Goal: Task Accomplishment & Management: Use online tool/utility

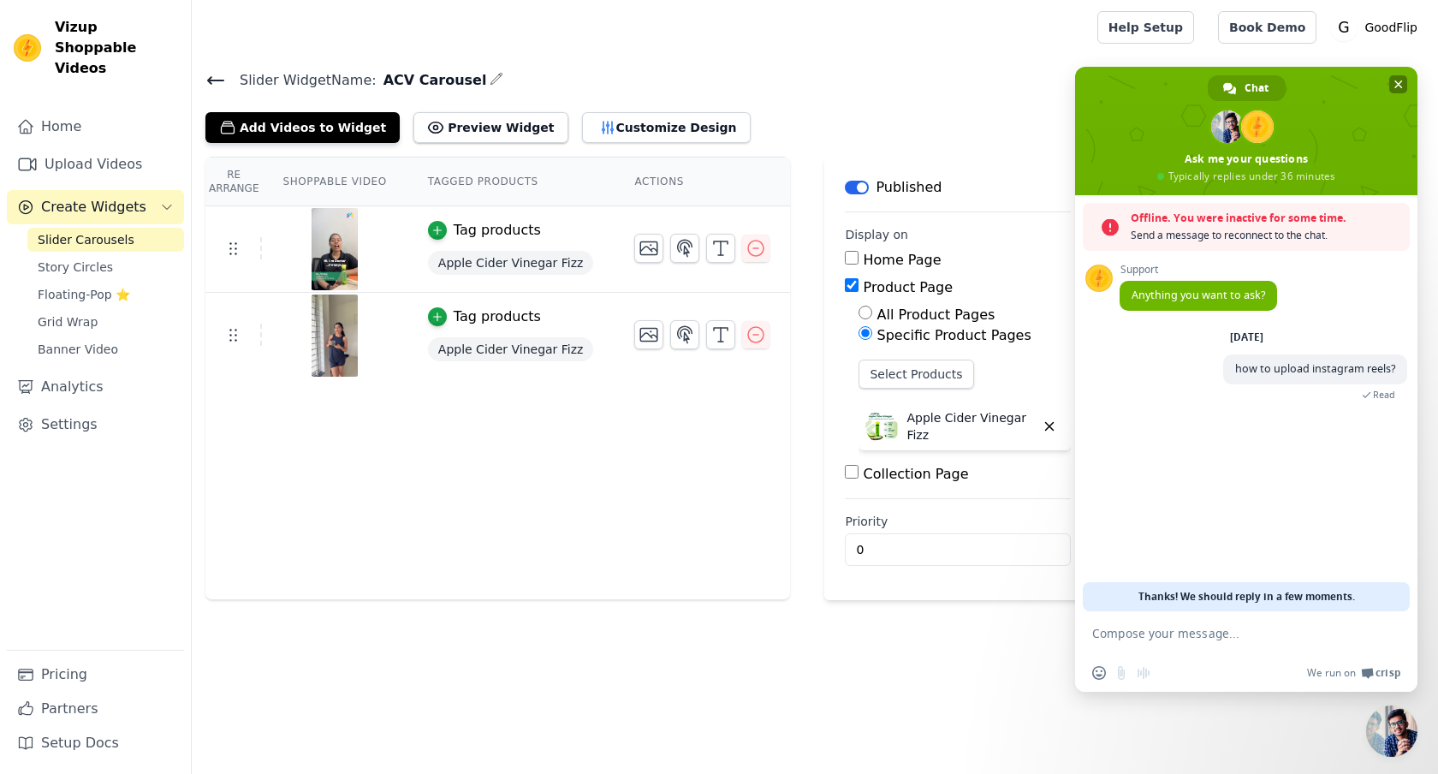
click at [1402, 86] on span "Close chat" at bounding box center [1399, 84] width 9 height 11
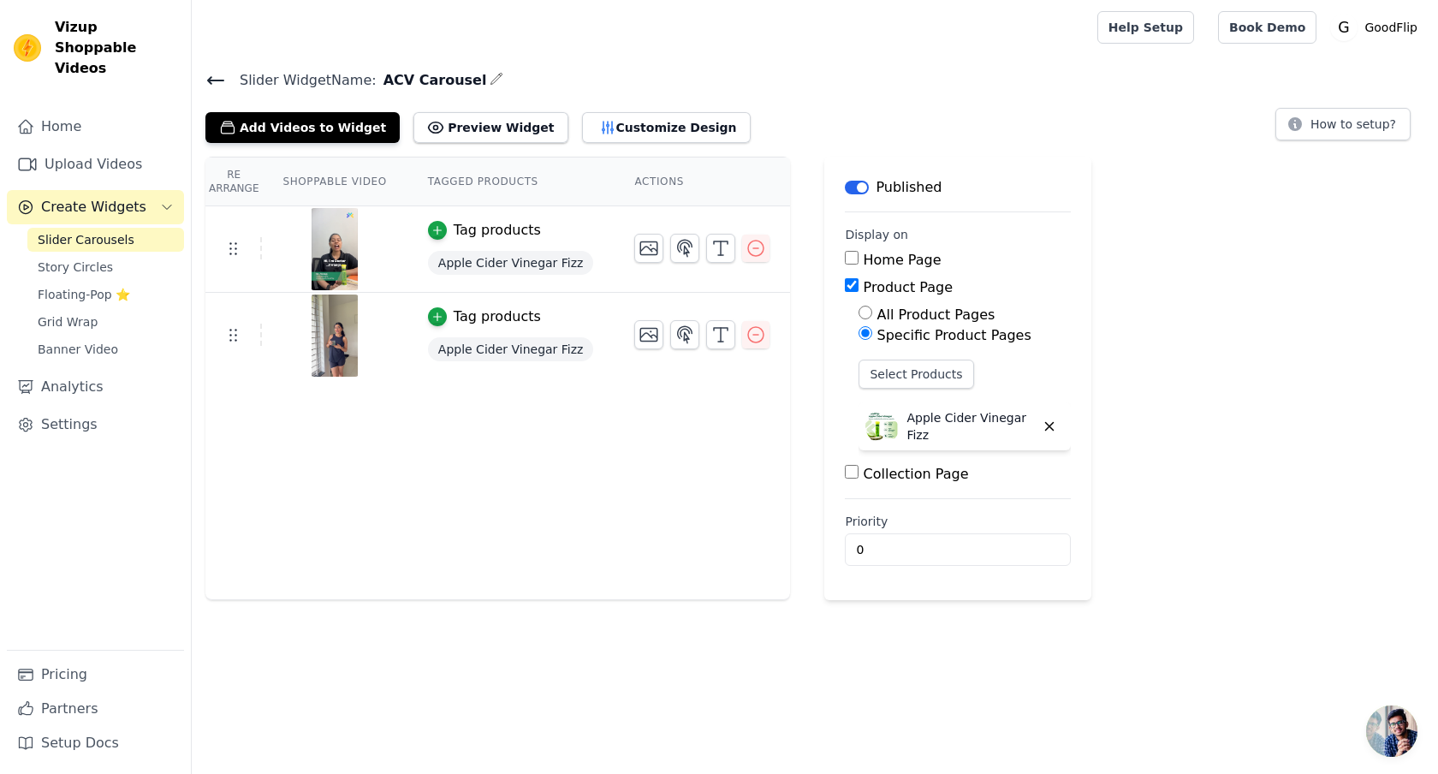
click at [87, 231] on span "Slider Carousels" at bounding box center [86, 239] width 97 height 17
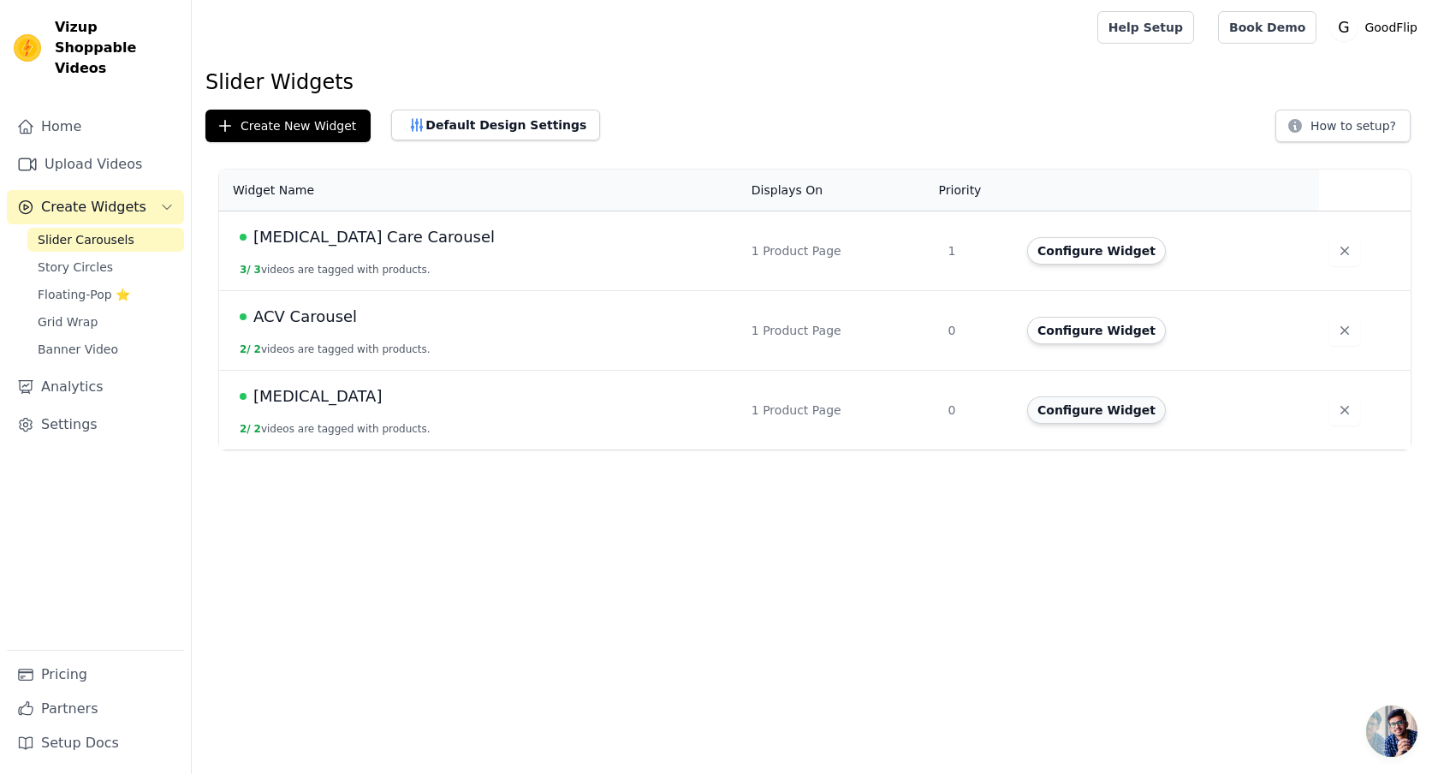
click at [1034, 414] on button "Configure Widget" at bounding box center [1096, 409] width 139 height 27
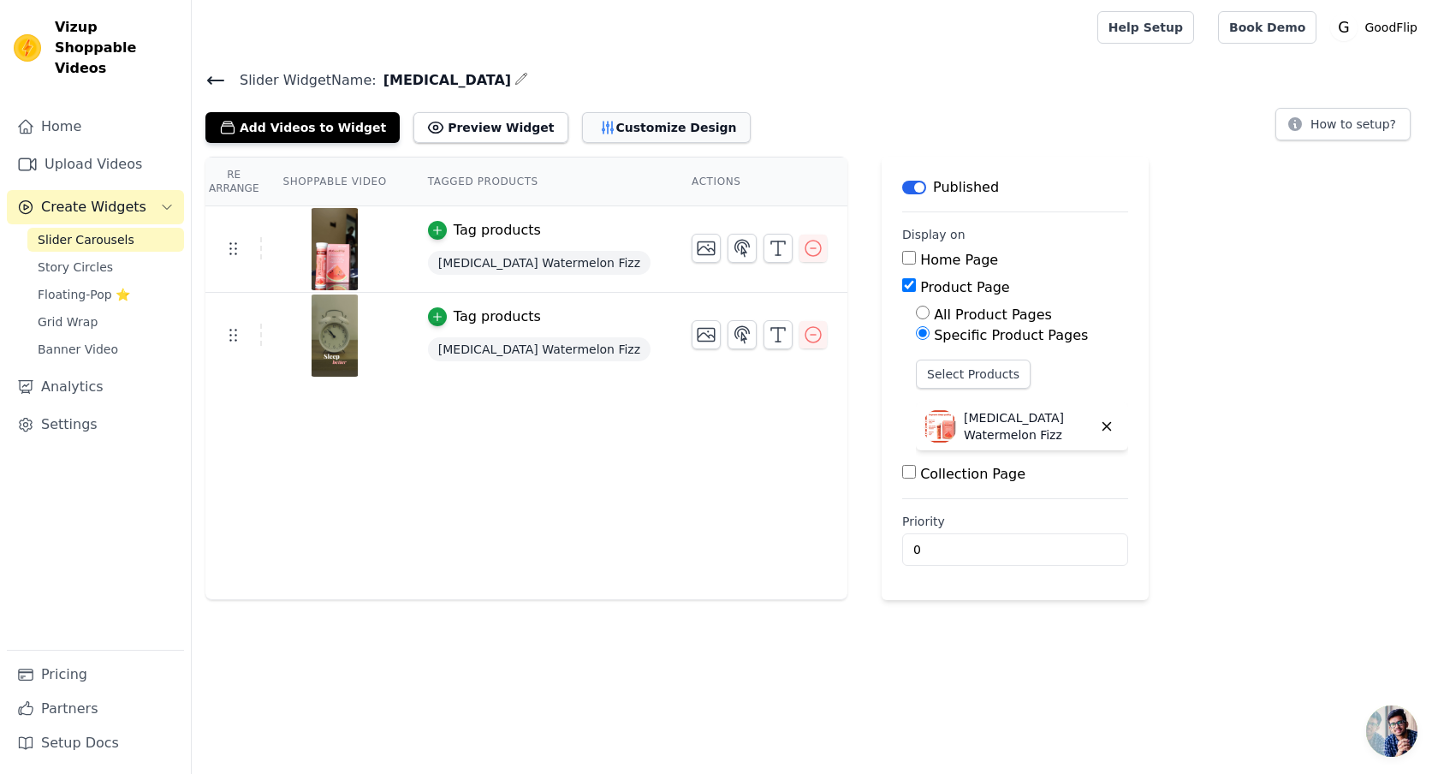
click at [634, 133] on button "Customize Design" at bounding box center [666, 127] width 169 height 31
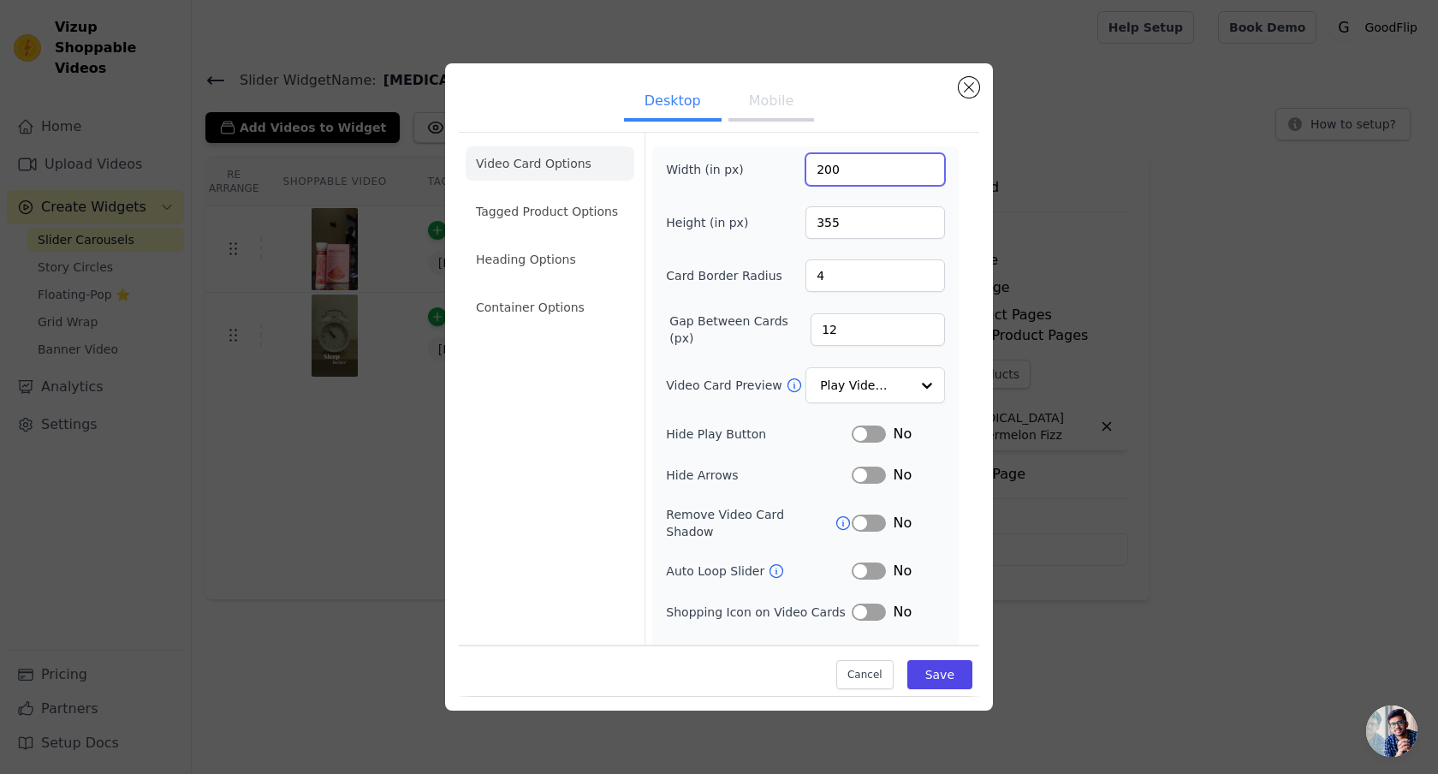
click at [860, 165] on input "200" at bounding box center [876, 169] width 140 height 33
click at [972, 87] on button "Close modal" at bounding box center [969, 87] width 21 height 21
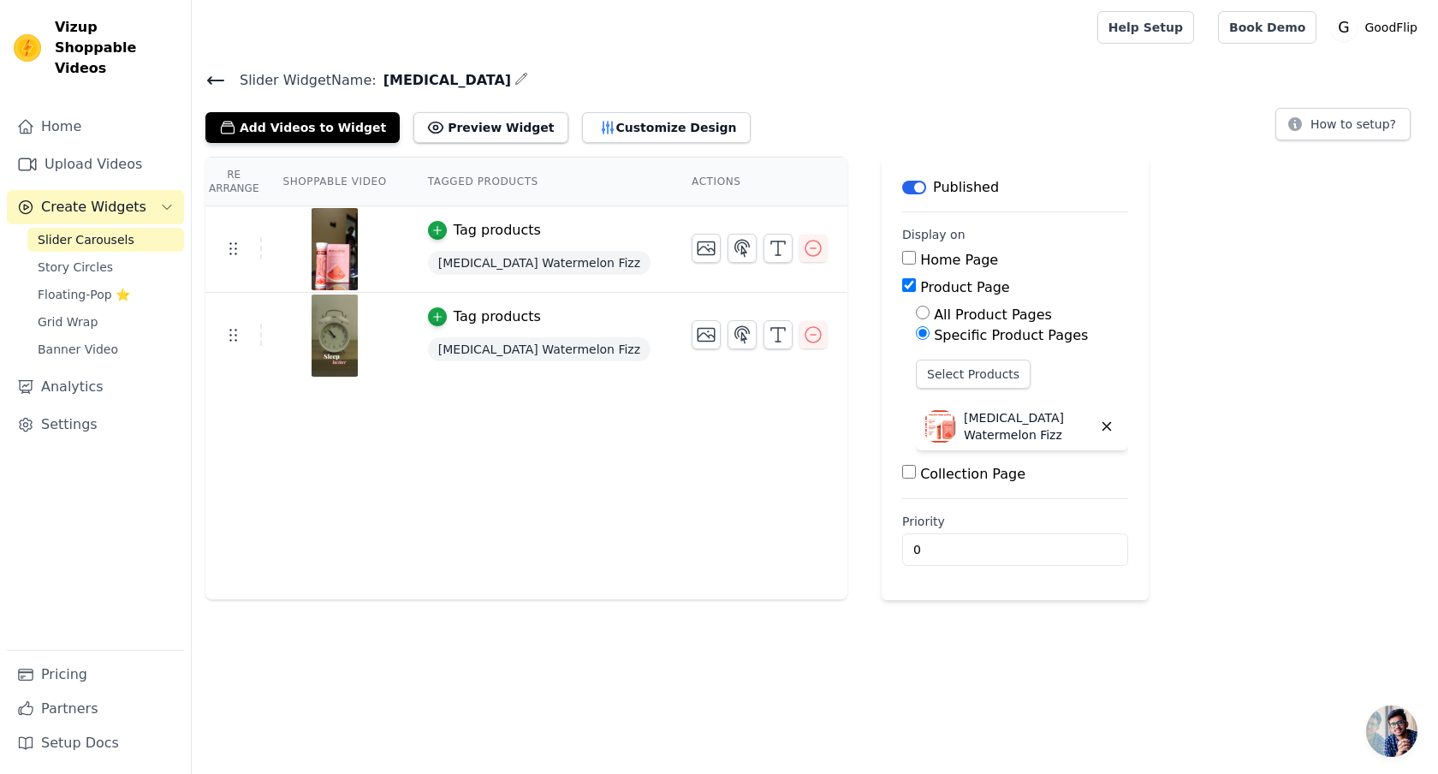
click at [884, 70] on h4 "Slider Widget Name: [MEDICAL_DATA]" at bounding box center [814, 79] width 1219 height 23
click at [646, 121] on button "Customize Design" at bounding box center [666, 127] width 169 height 31
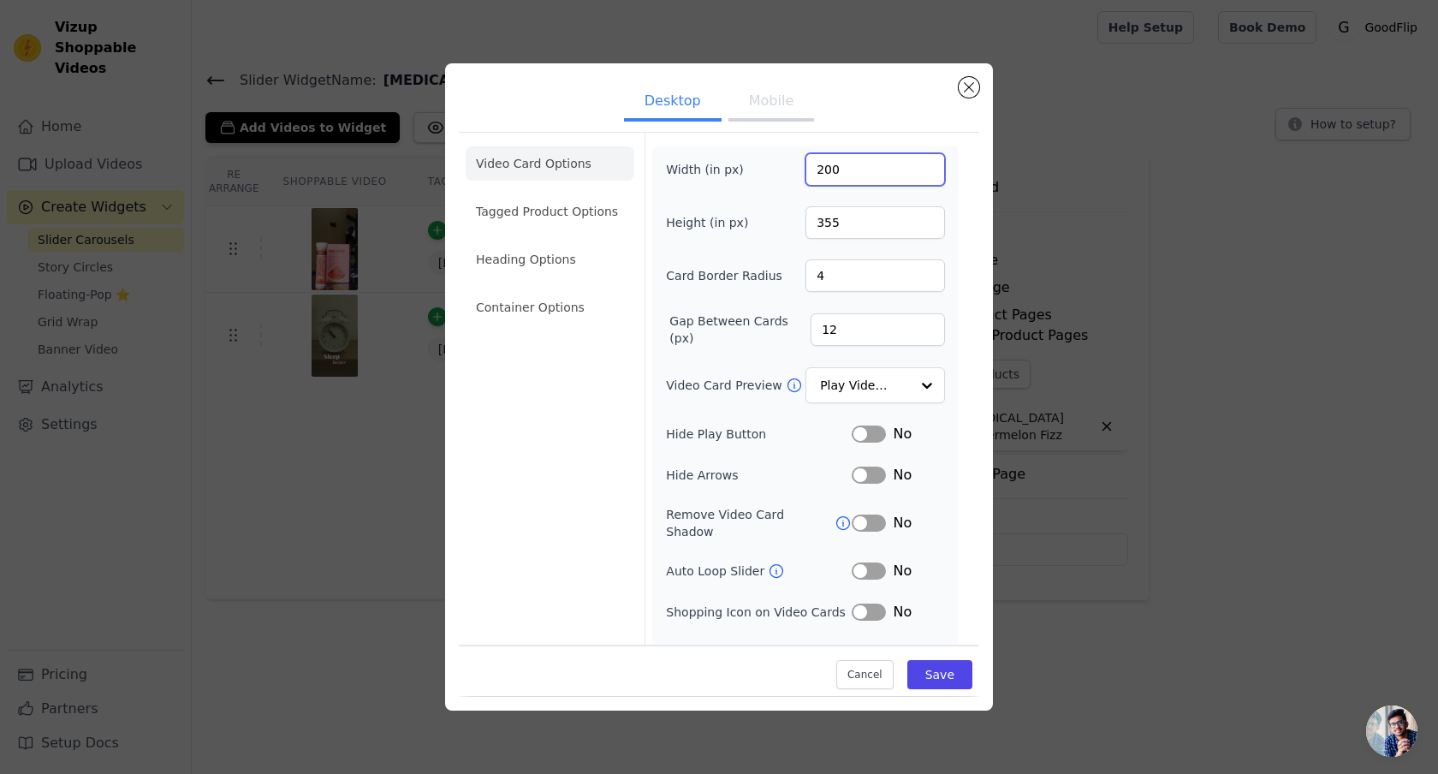
click at [834, 178] on input "200" at bounding box center [876, 169] width 140 height 33
type input "360"
type input "800"
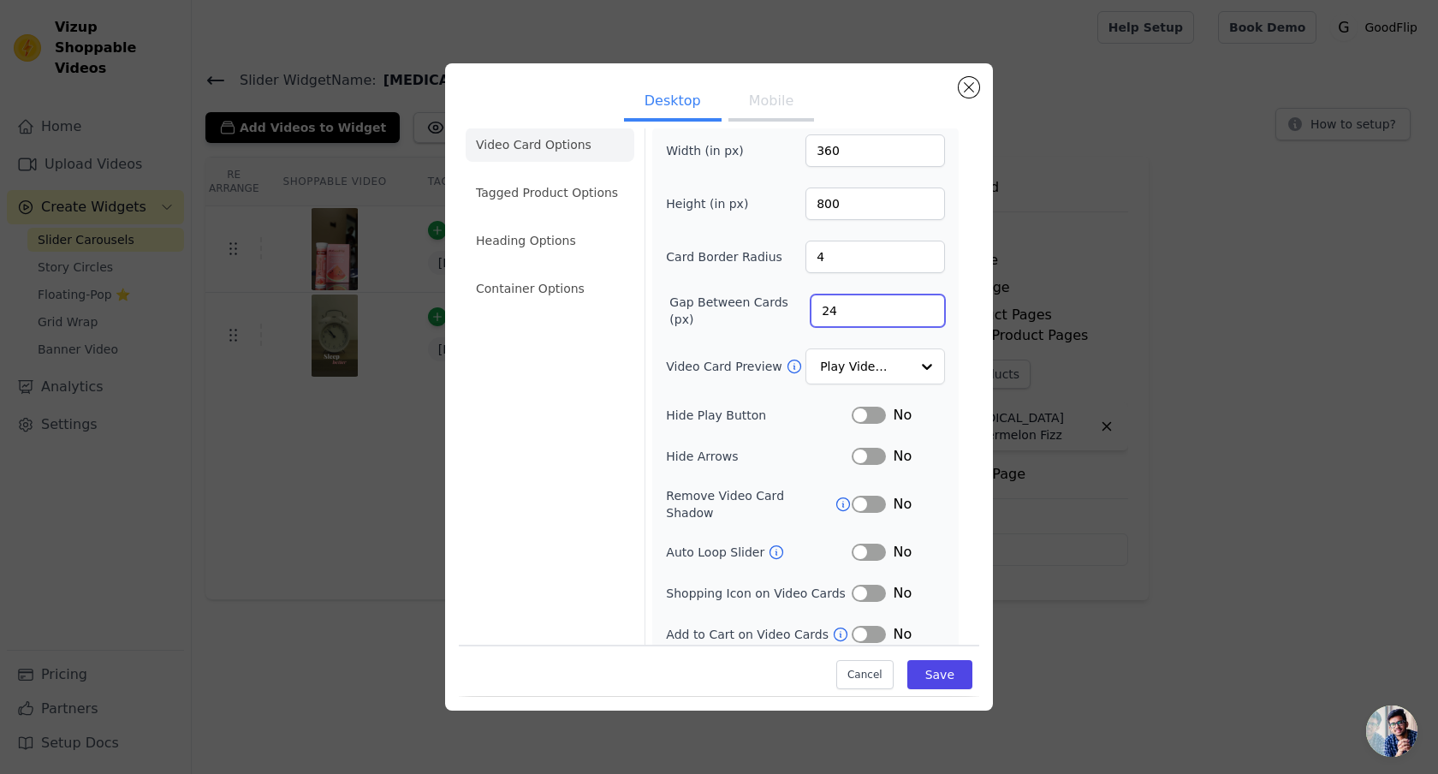
type input "24"
click at [905, 370] on input "Video Card Preview" at bounding box center [865, 367] width 88 height 34
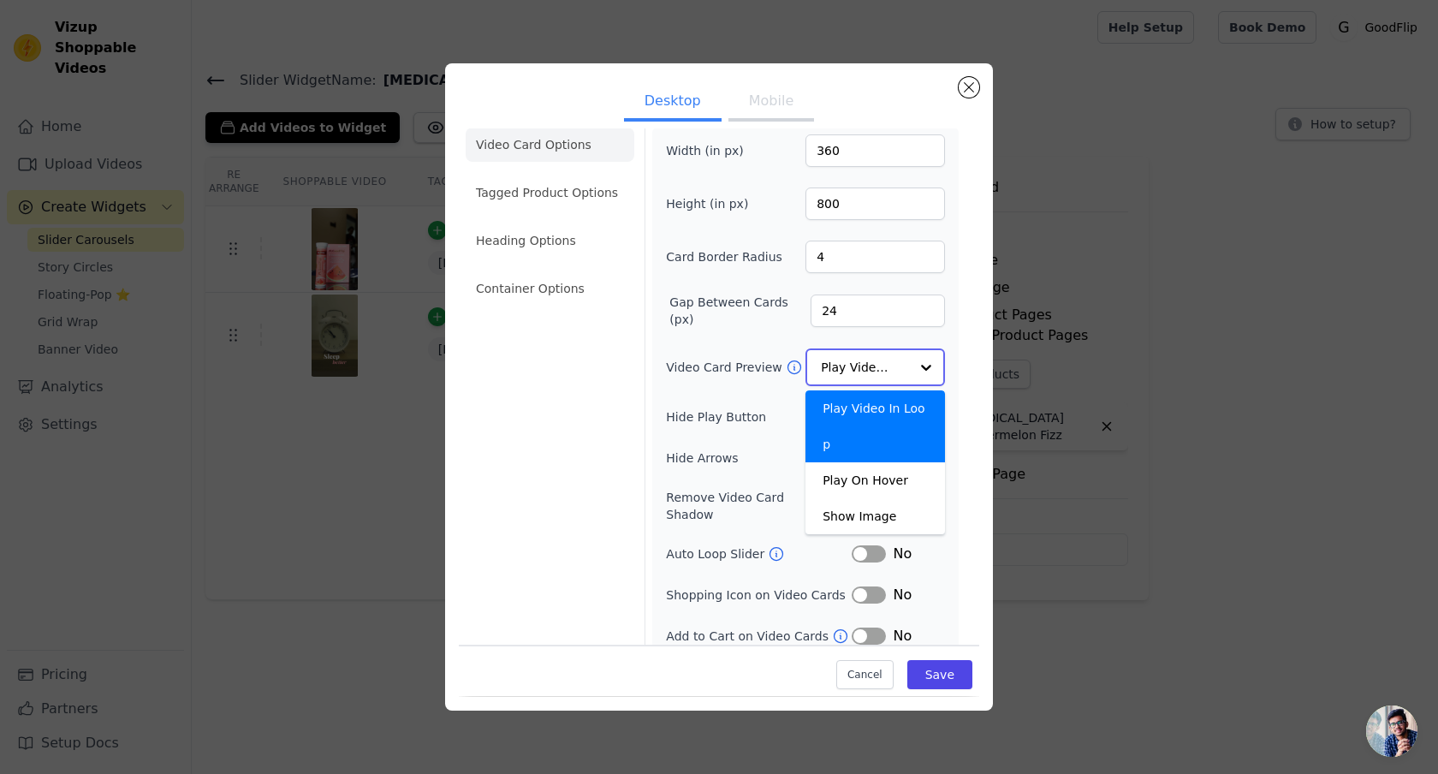
click at [905, 370] on input "Video Card Preview" at bounding box center [865, 367] width 88 height 34
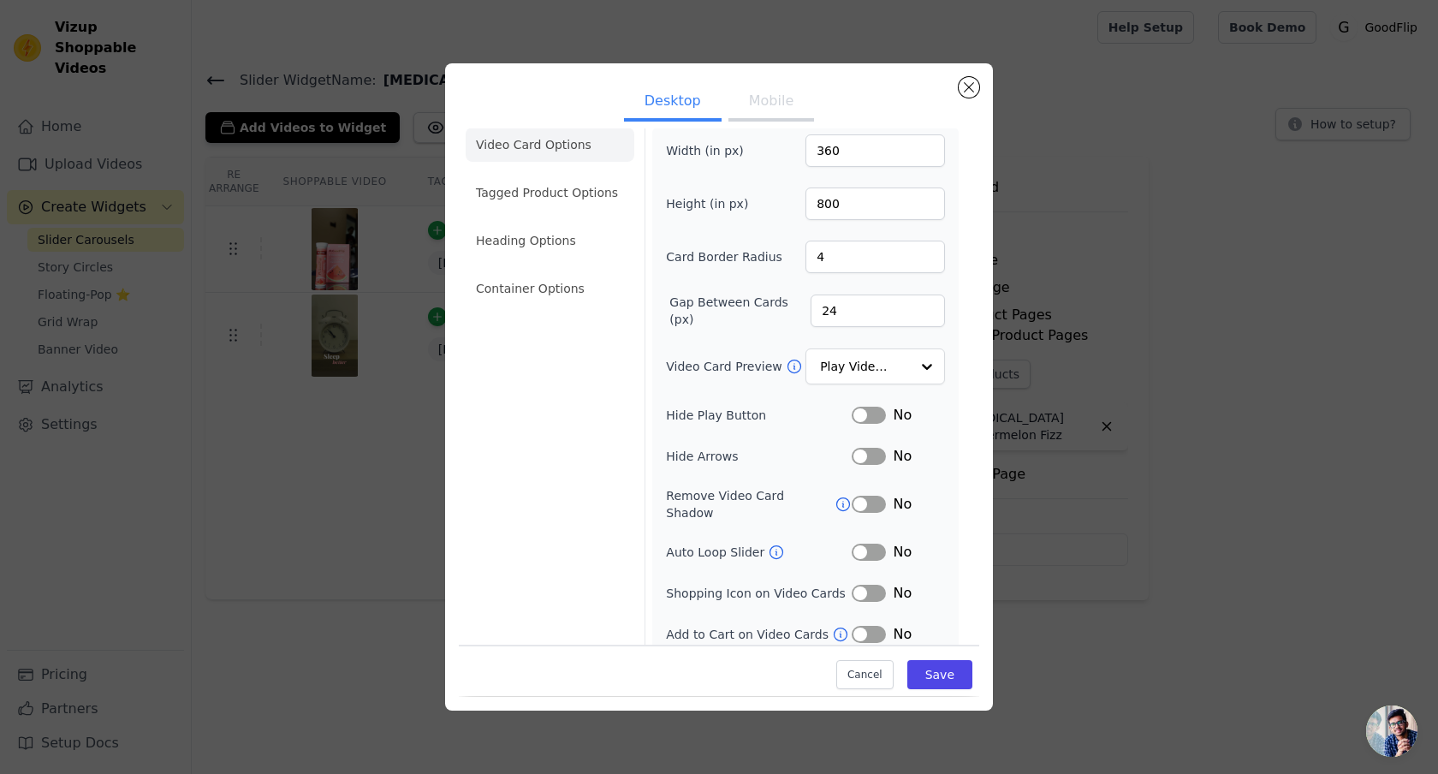
click at [873, 413] on button "Label" at bounding box center [869, 415] width 34 height 17
click at [873, 450] on button "Label" at bounding box center [869, 456] width 34 height 17
click at [873, 500] on button "Label" at bounding box center [869, 504] width 34 height 17
click at [871, 585] on button "Label" at bounding box center [869, 593] width 34 height 17
click at [552, 199] on li "Tagged Product Options" at bounding box center [550, 193] width 169 height 34
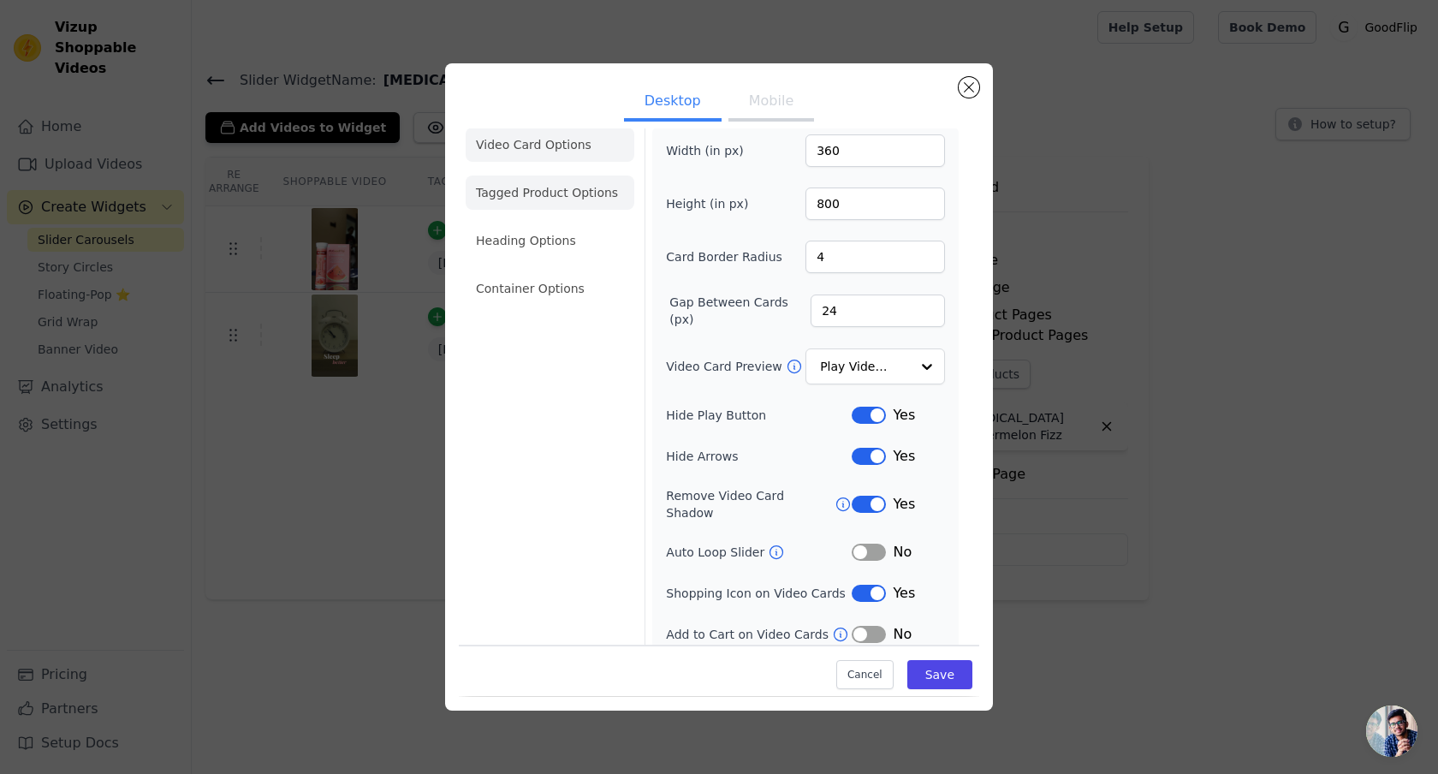
scroll to position [0, 0]
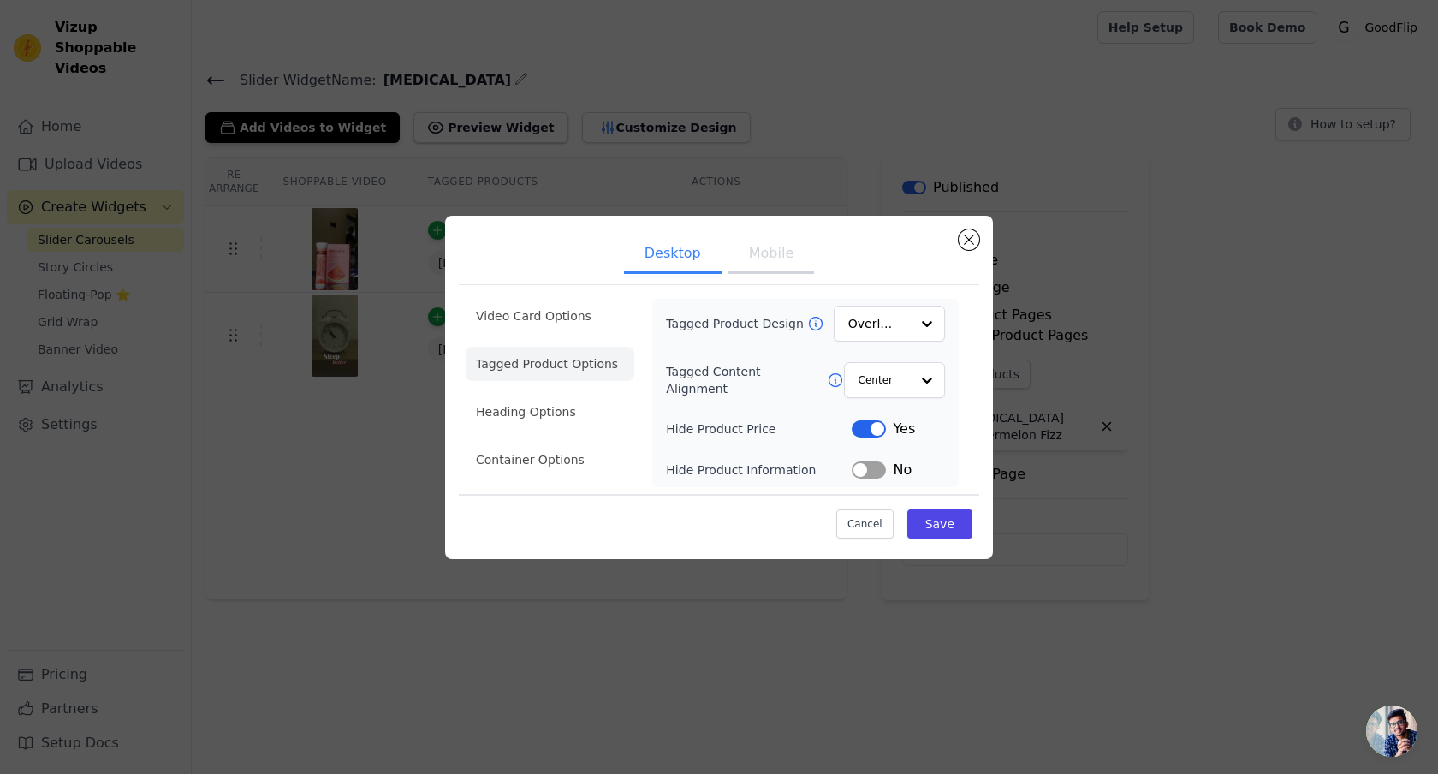
click at [905, 341] on div "Tagged Product Design Overlay Tagged Content Alignment Center Hide Product Pric…" at bounding box center [805, 393] width 279 height 175
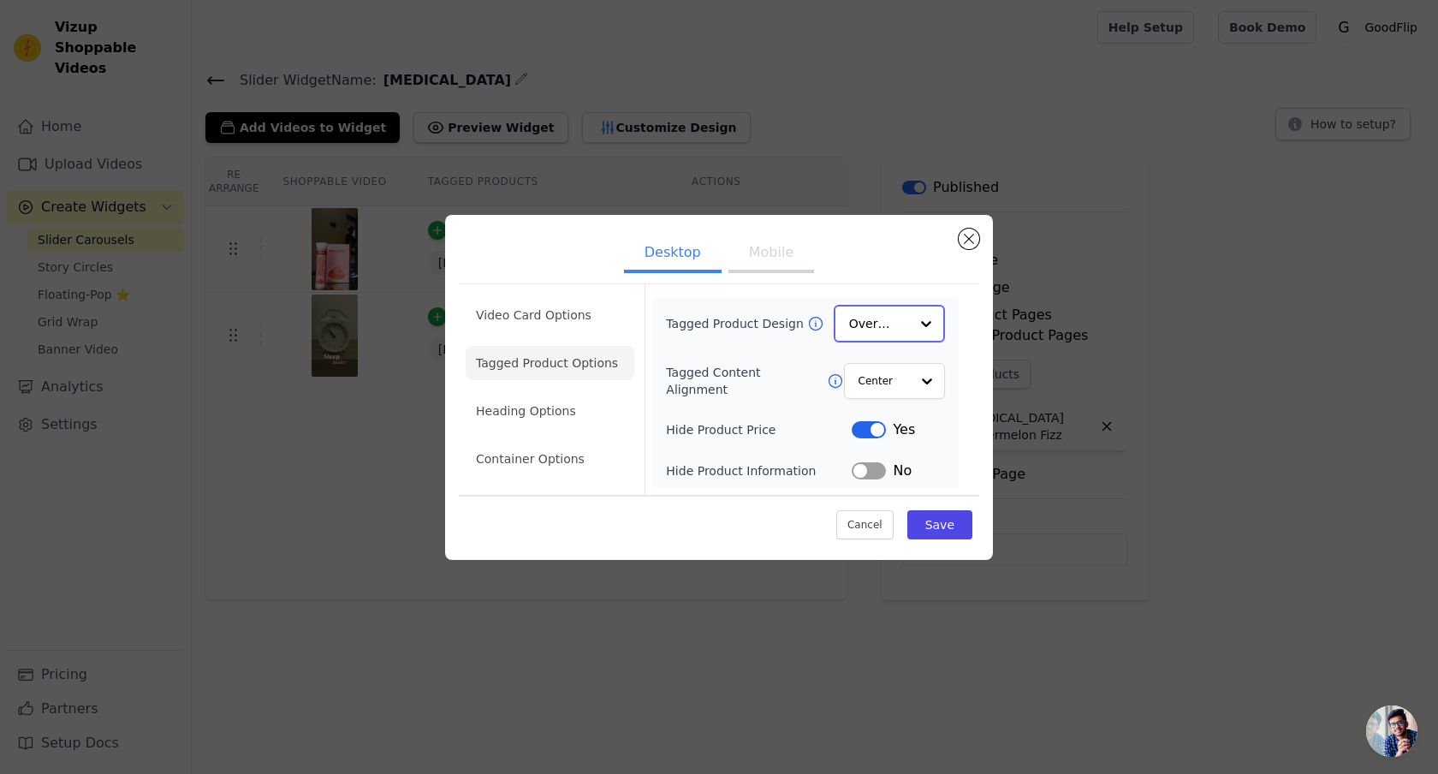
click at [897, 325] on input "Tagged Product Design" at bounding box center [879, 324] width 60 height 34
click at [899, 375] on div "Card" at bounding box center [889, 365] width 111 height 36
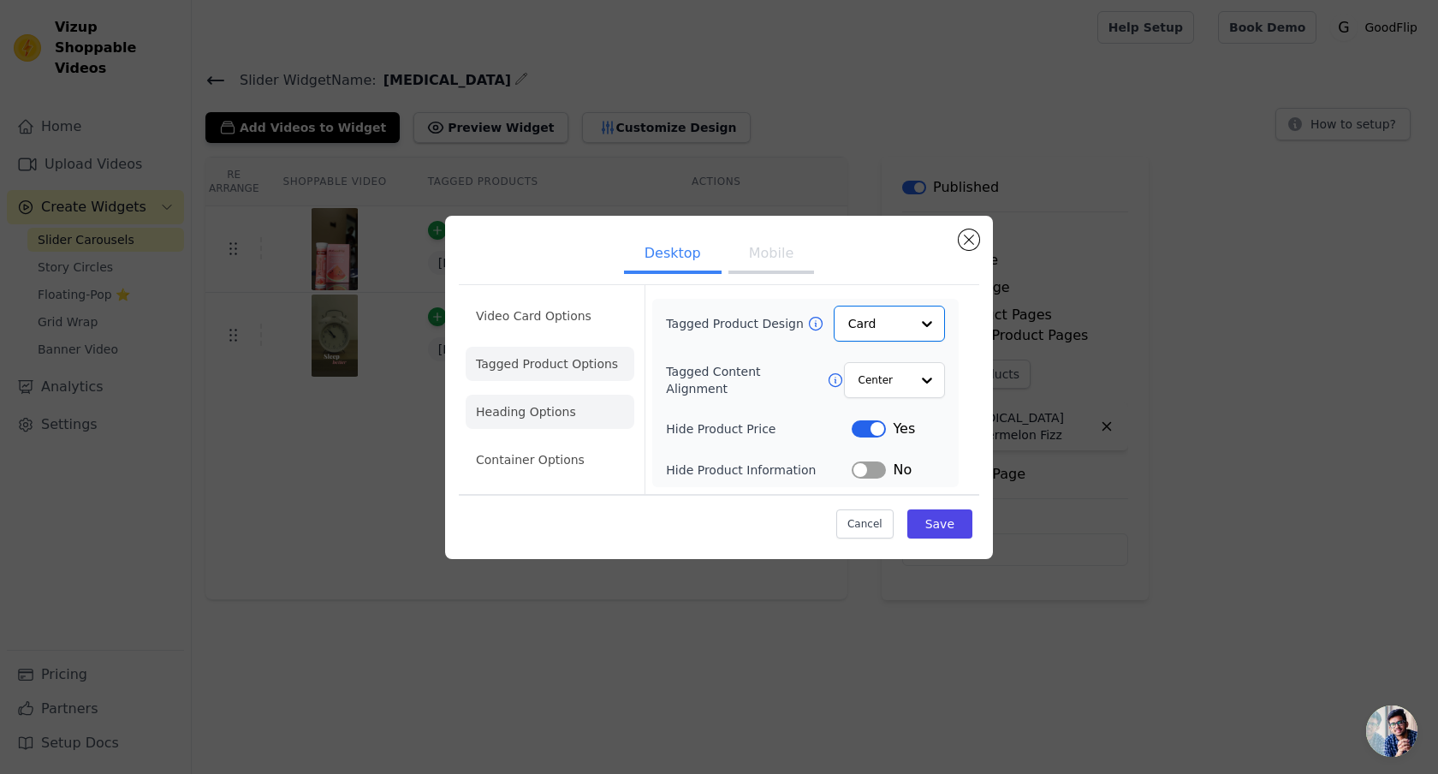
click at [541, 408] on li "Heading Options" at bounding box center [550, 412] width 169 height 34
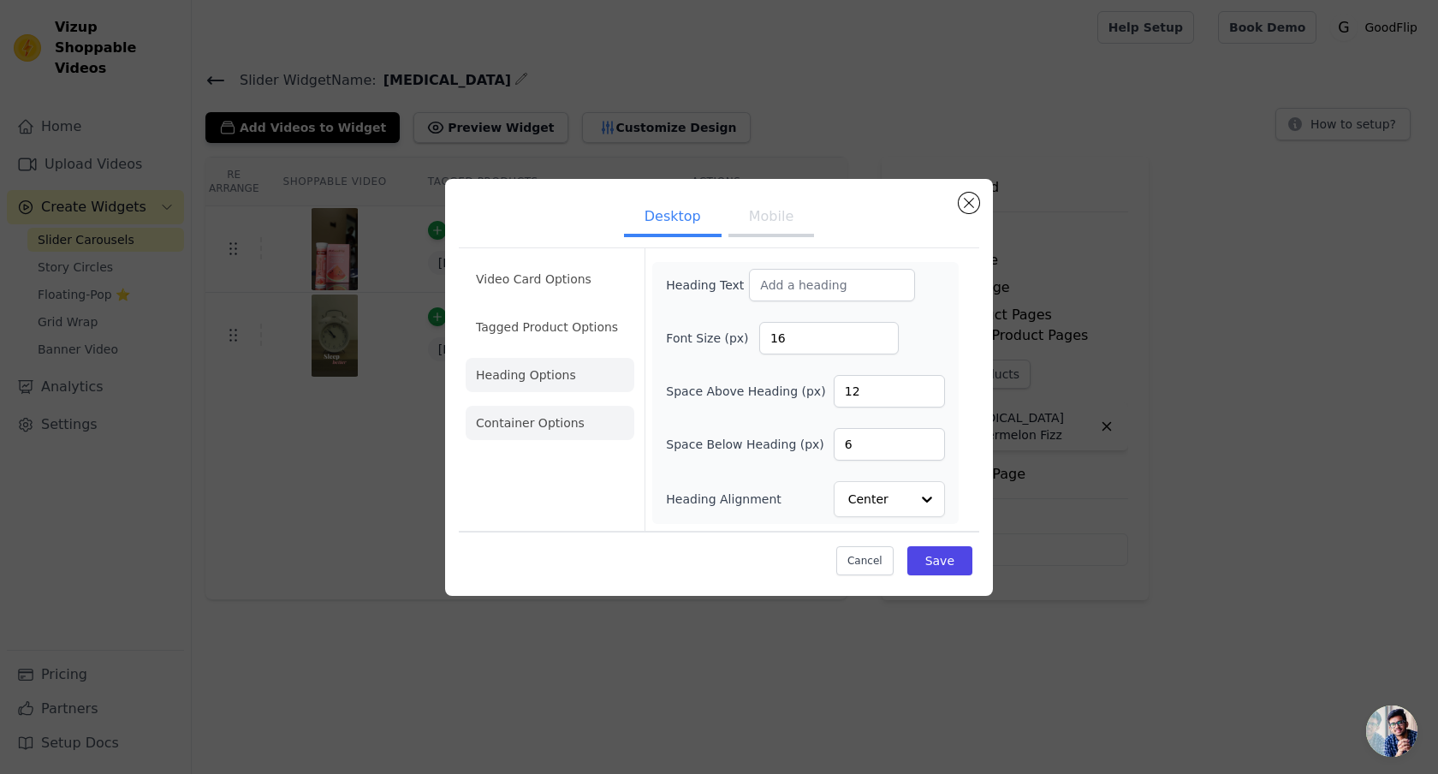
click at [550, 438] on li "Container Options" at bounding box center [550, 423] width 169 height 34
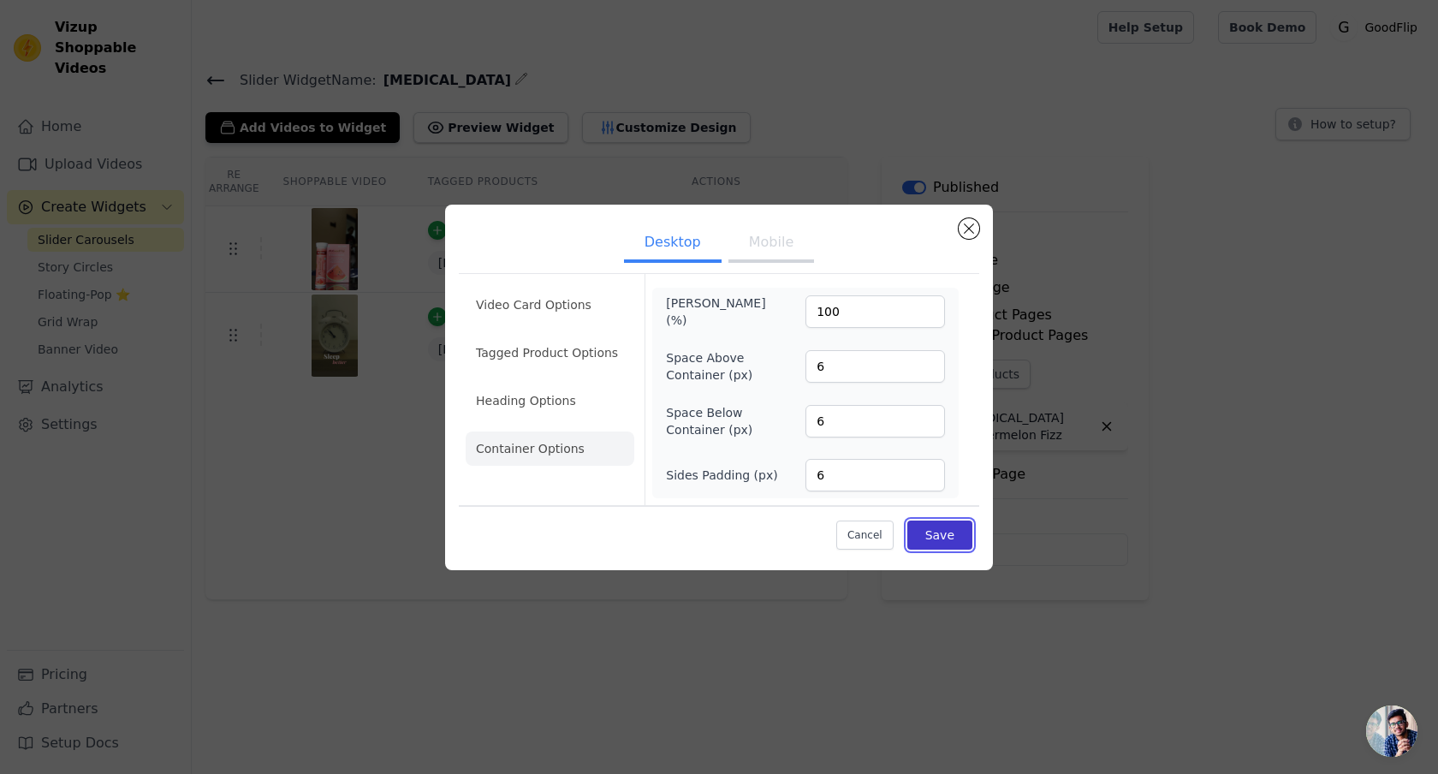
click at [952, 533] on button "Save" at bounding box center [940, 535] width 65 height 29
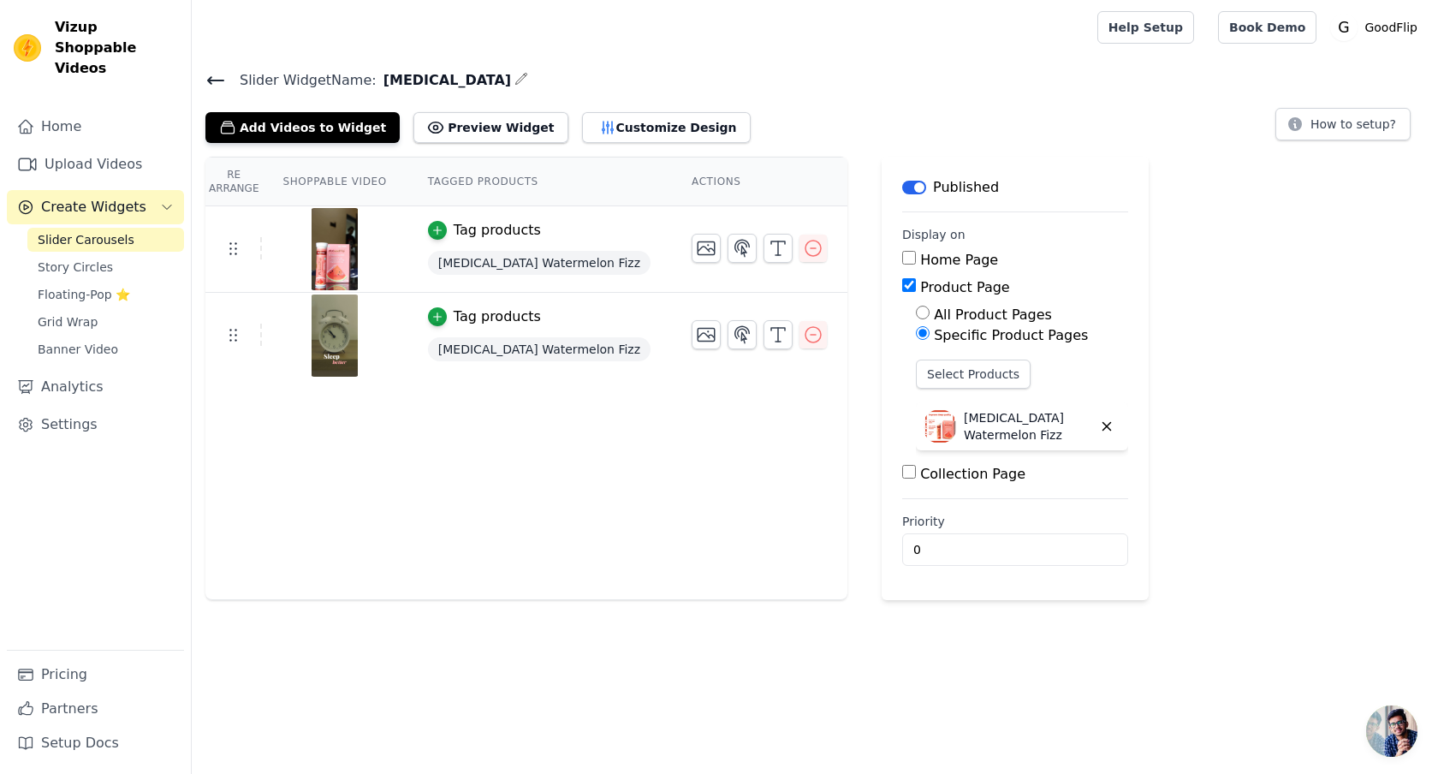
click at [110, 197] on span "Create Widgets" at bounding box center [93, 207] width 105 height 21
click at [97, 199] on button "Create Widgets" at bounding box center [95, 207] width 177 height 34
click at [96, 231] on span "Slider Carousels" at bounding box center [86, 239] width 97 height 17
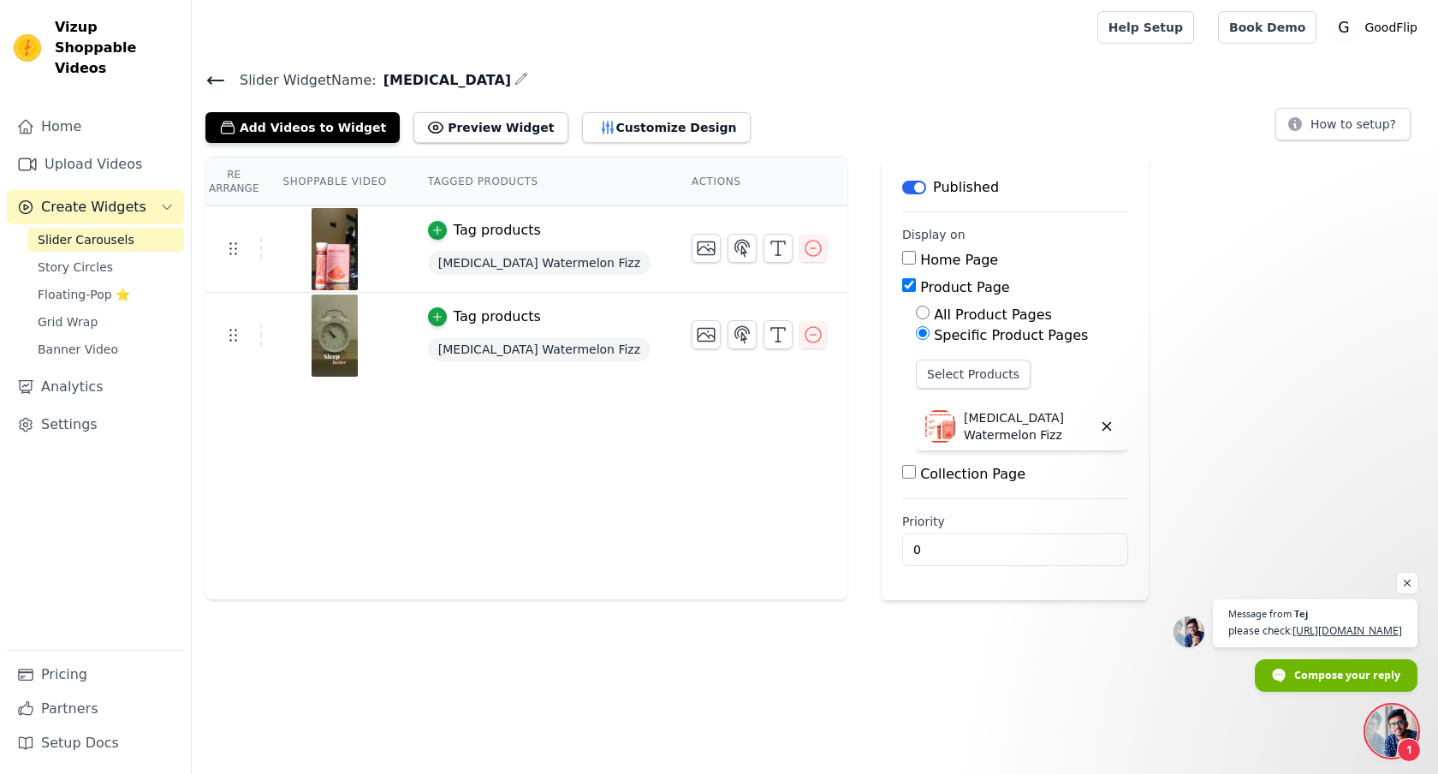
click at [78, 231] on span "Slider Carousels" at bounding box center [86, 239] width 97 height 17
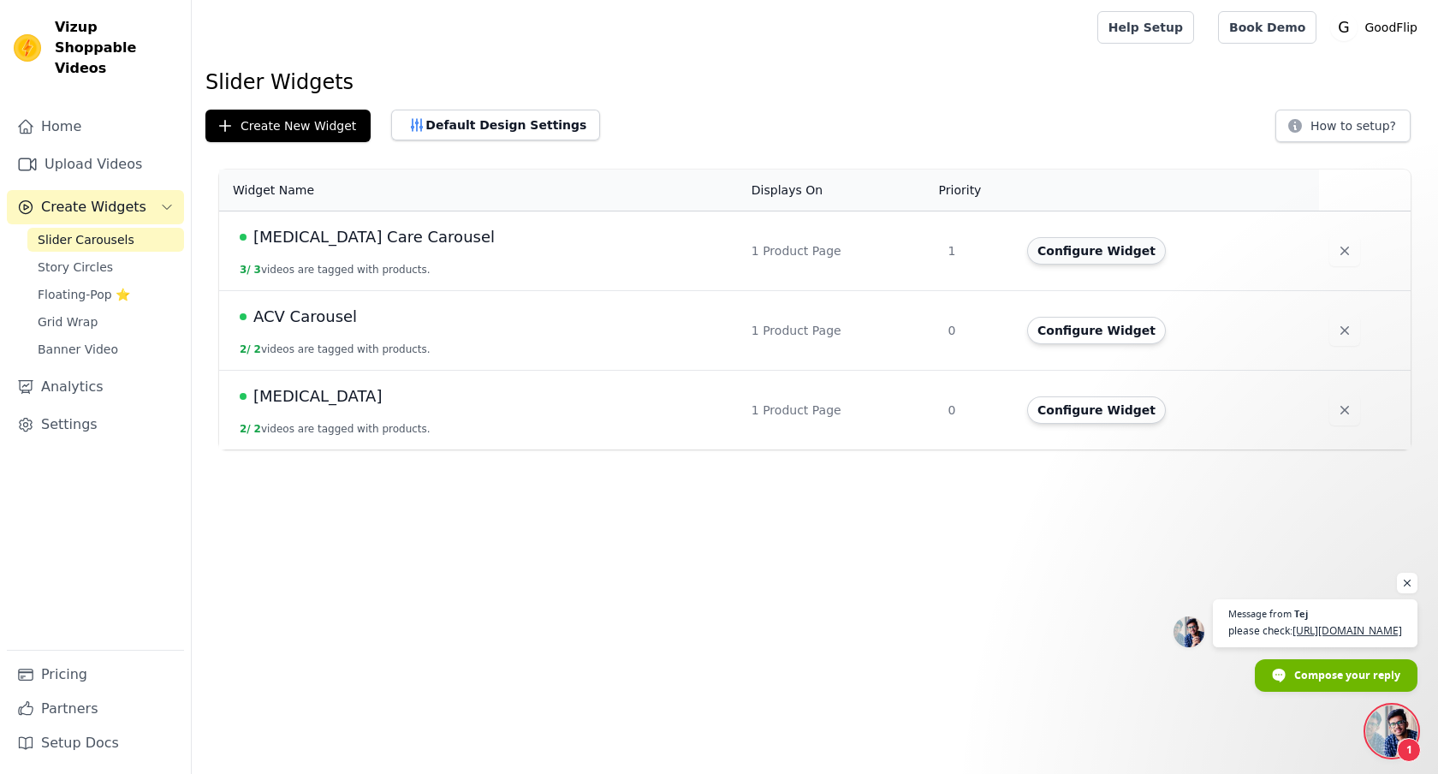
click at [1076, 257] on button "Configure Widget" at bounding box center [1096, 250] width 139 height 27
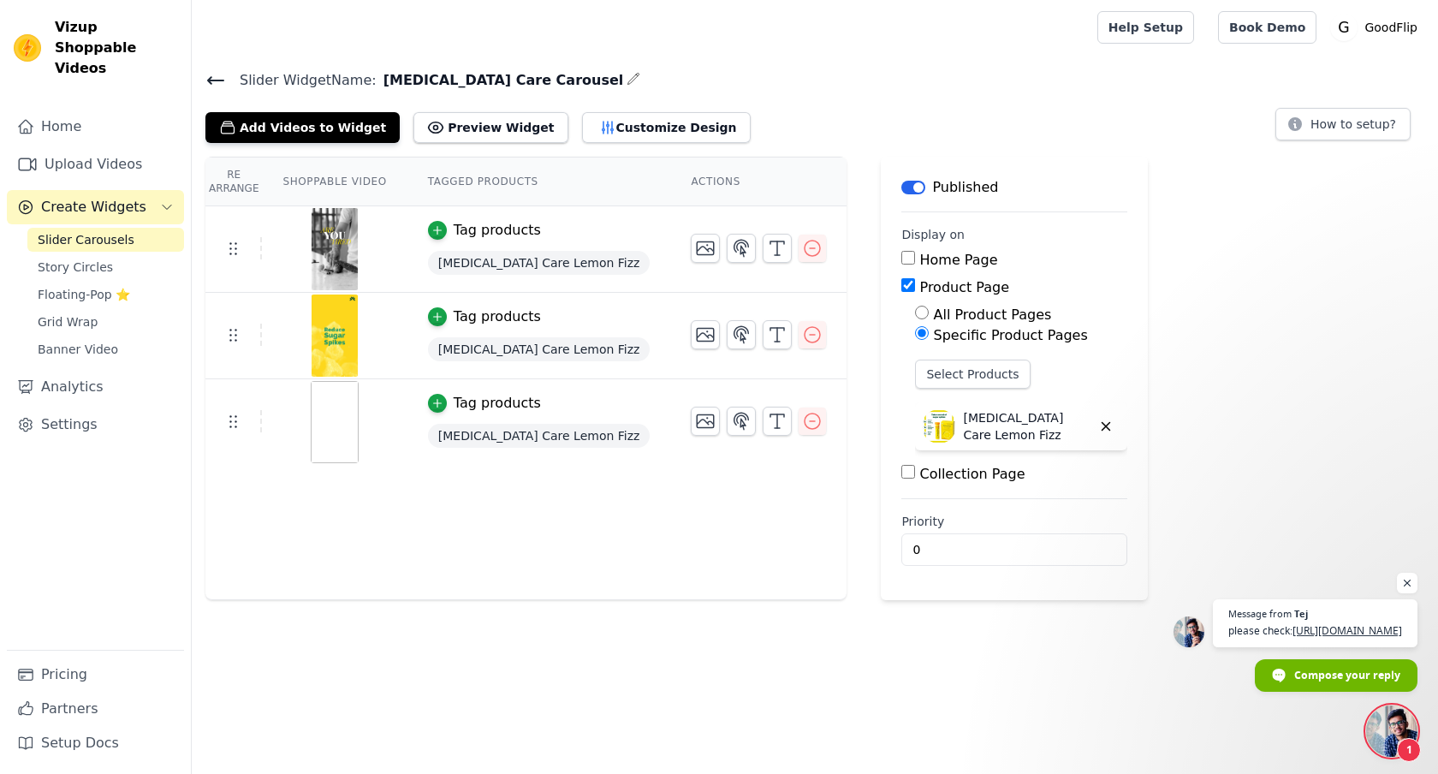
click at [214, 78] on icon at bounding box center [215, 80] width 21 height 21
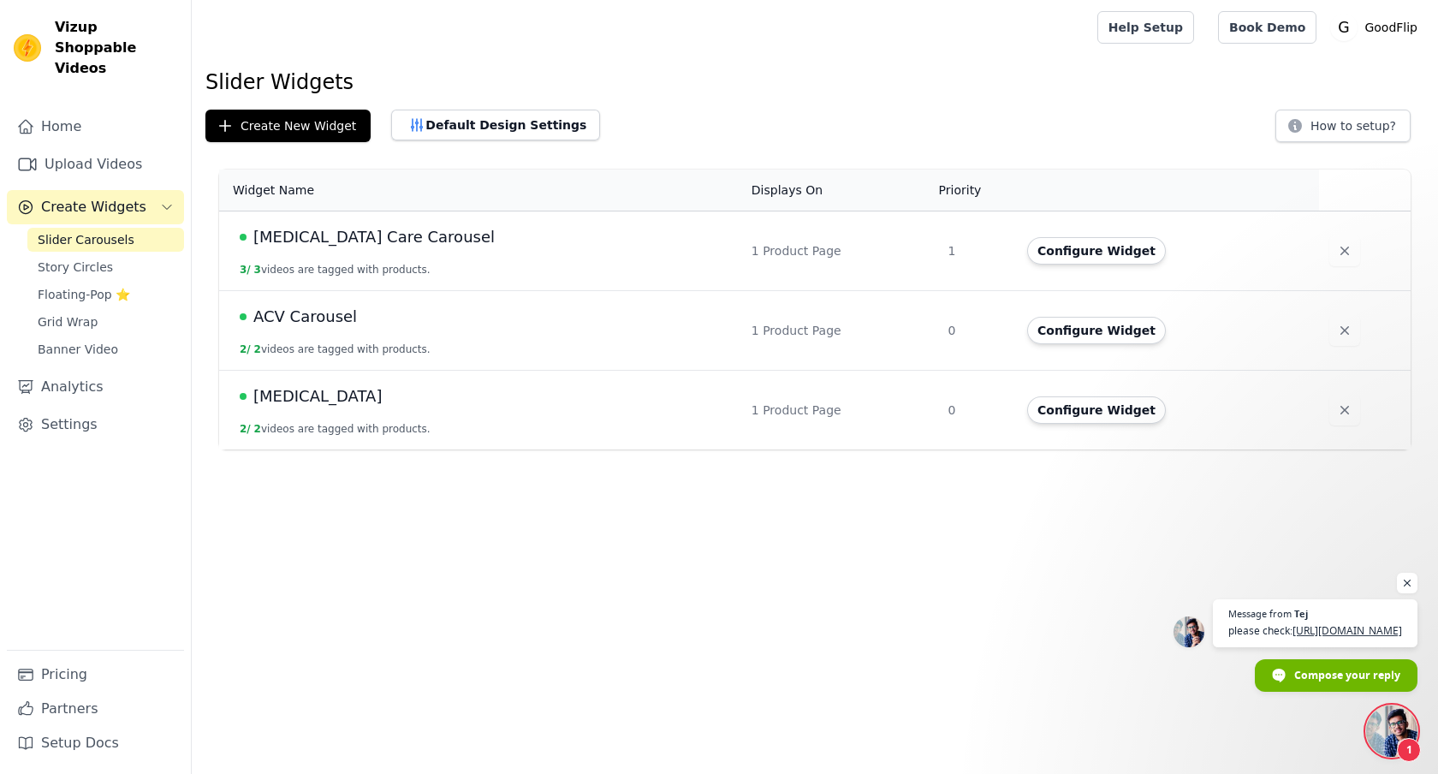
click at [938, 180] on th "Priority" at bounding box center [977, 191] width 79 height 42
click at [1094, 251] on button "Configure Widget" at bounding box center [1096, 250] width 139 height 27
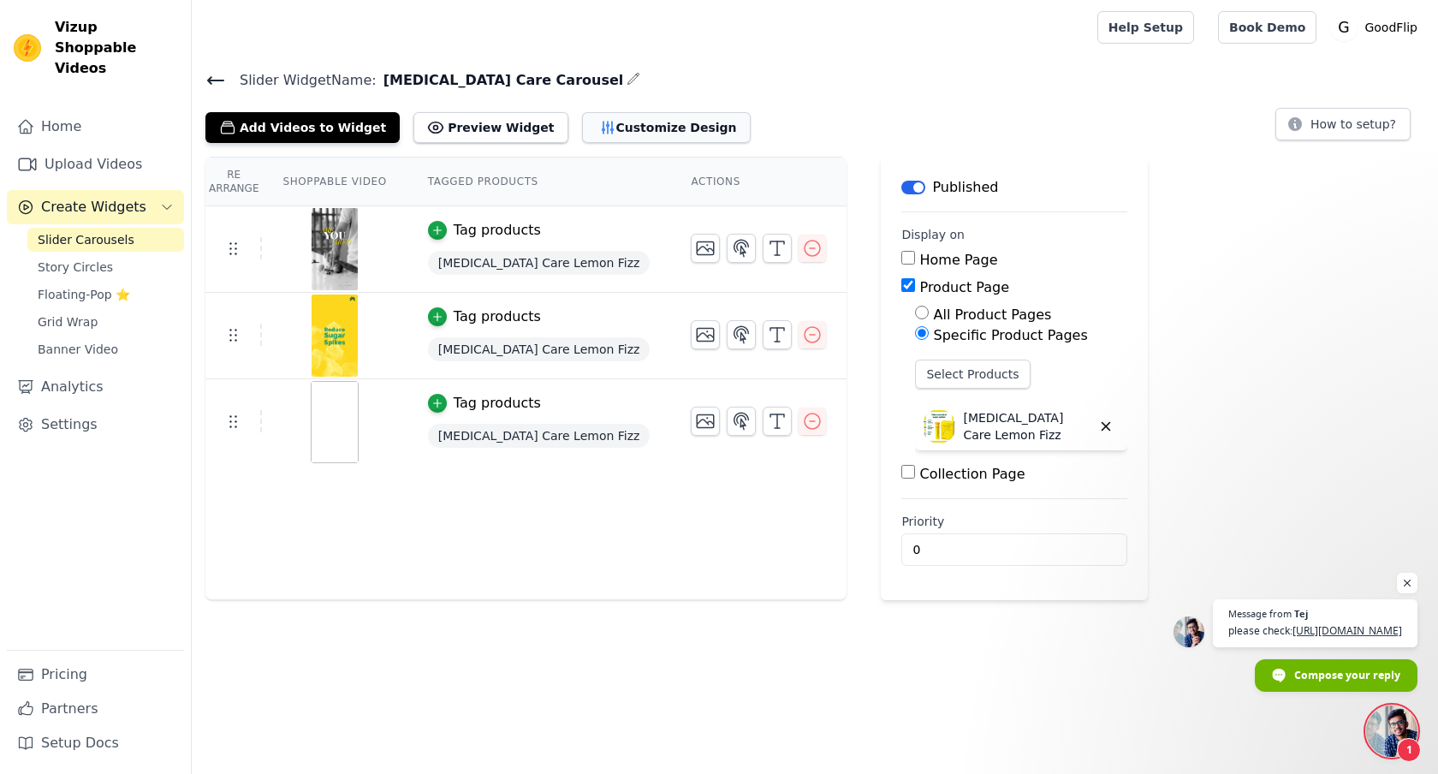
click at [664, 132] on button "Customize Design" at bounding box center [666, 127] width 169 height 31
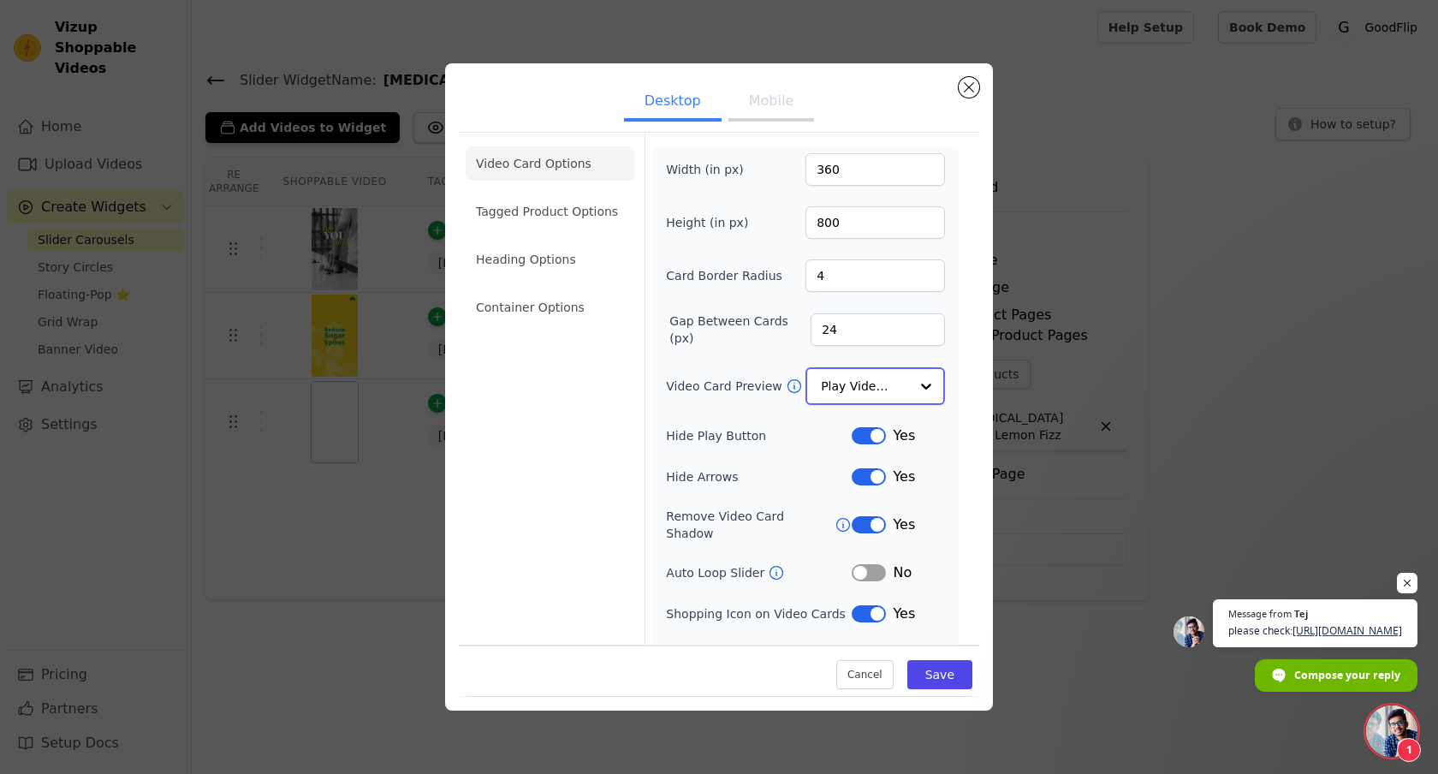
click at [896, 391] on input "Video Card Preview" at bounding box center [865, 386] width 88 height 34
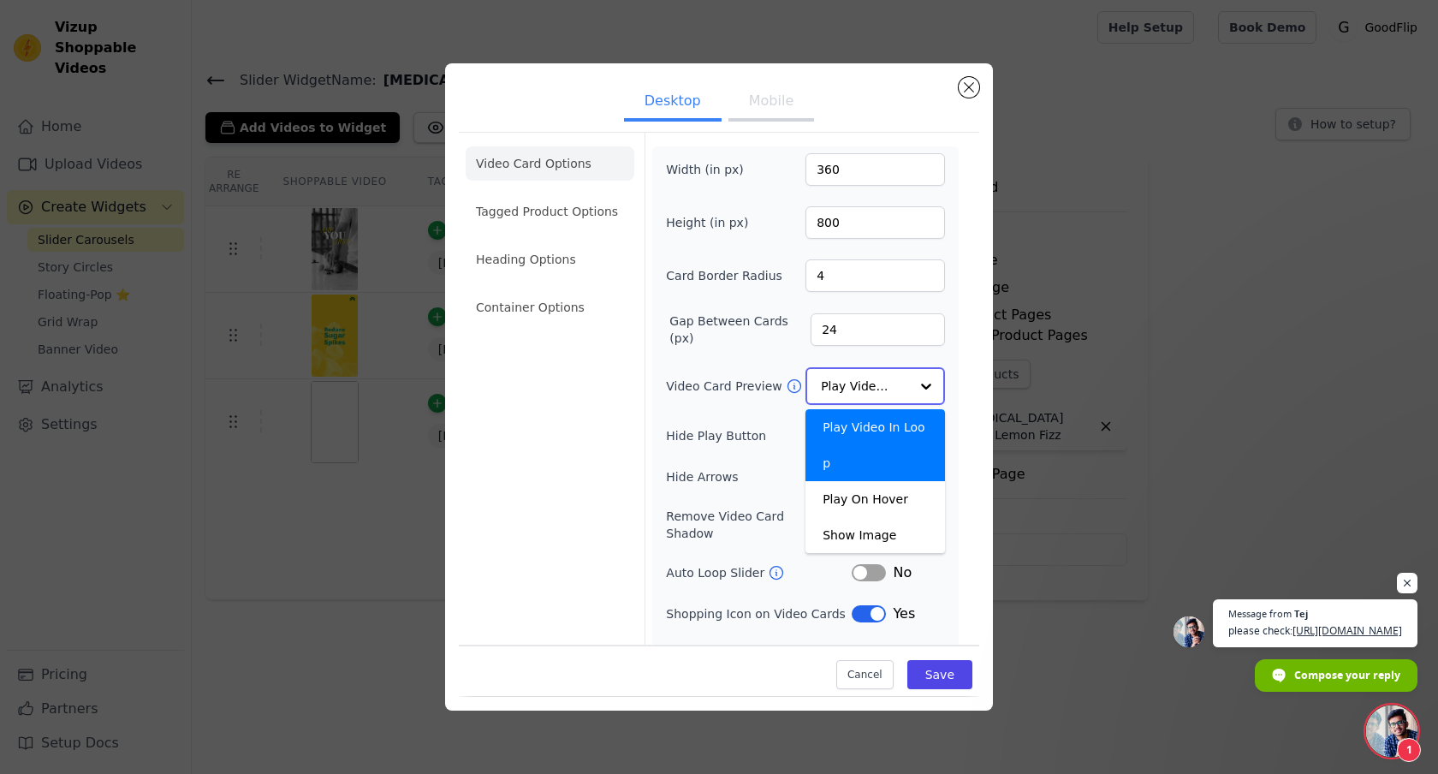
click at [896, 391] on input "Video Card Preview" at bounding box center [865, 386] width 88 height 34
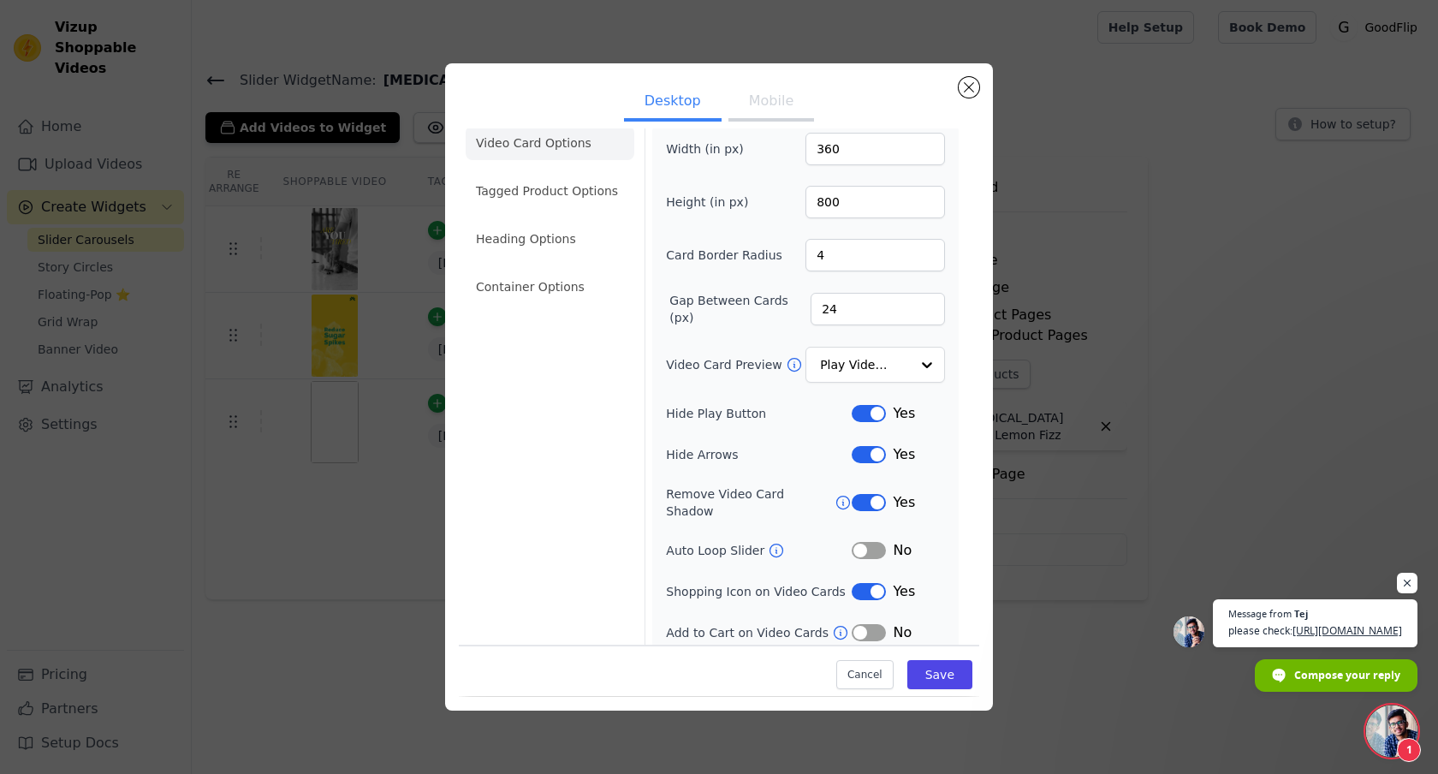
scroll to position [19, 0]
click at [510, 203] on li "Tagged Product Options" at bounding box center [550, 193] width 169 height 34
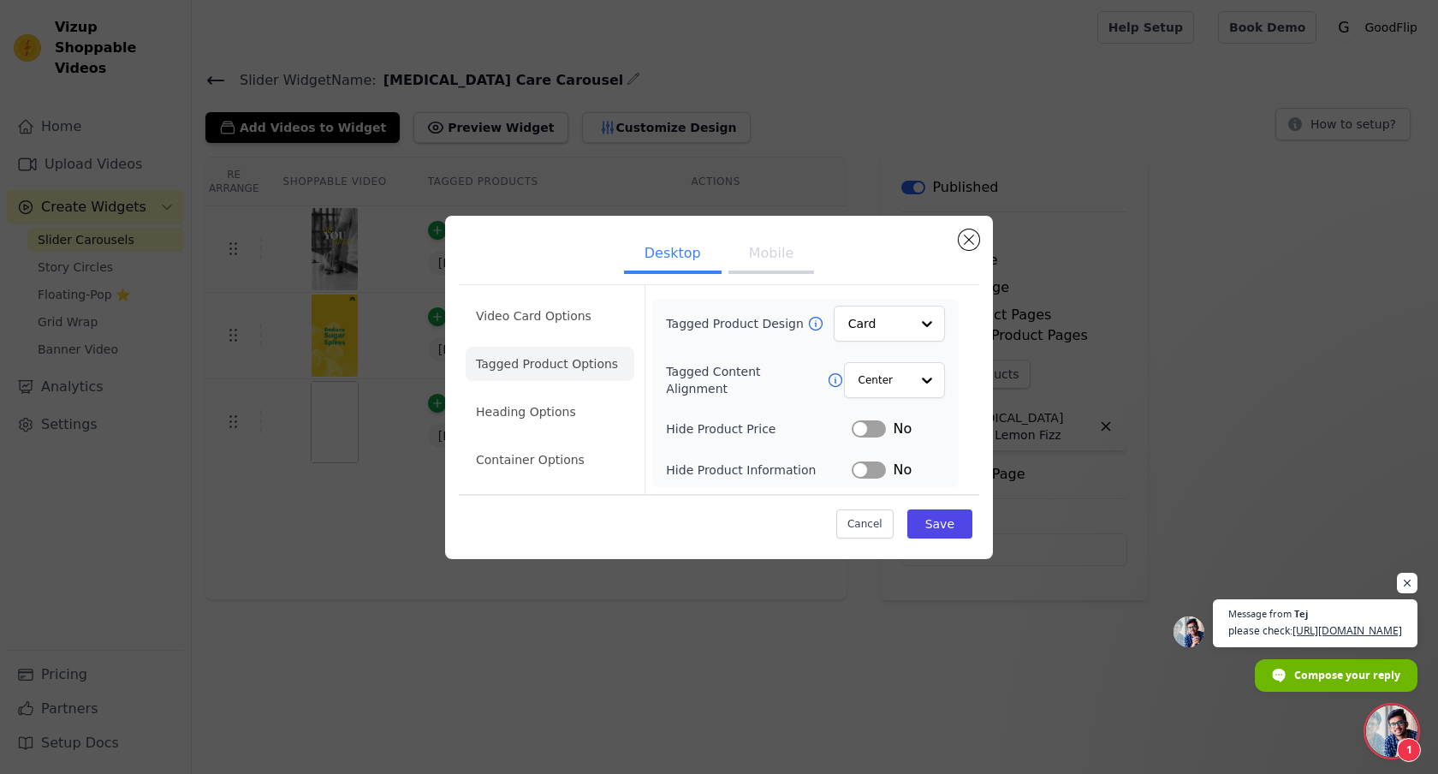
scroll to position [0, 0]
click at [503, 426] on li "Heading Options" at bounding box center [550, 412] width 169 height 34
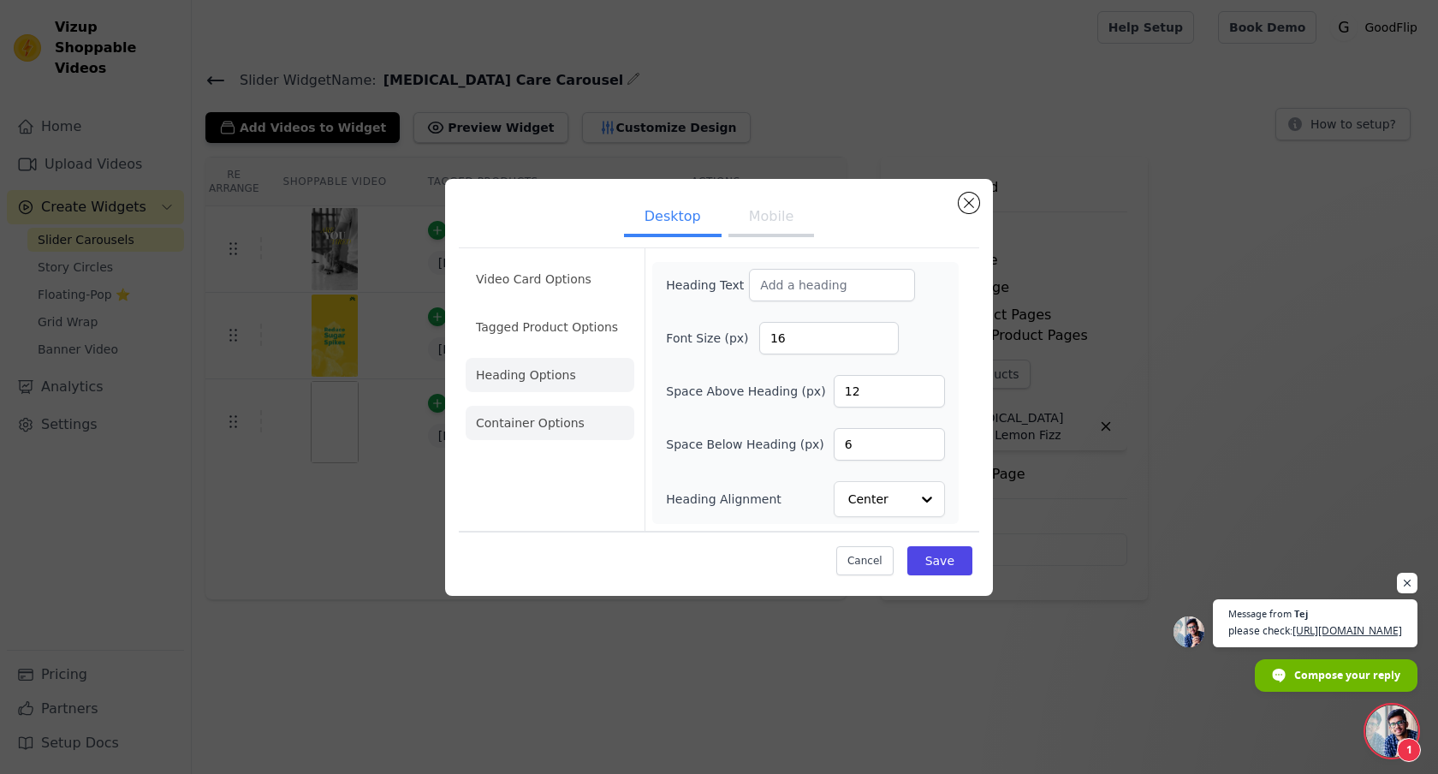
click at [511, 425] on li "Container Options" at bounding box center [550, 423] width 169 height 34
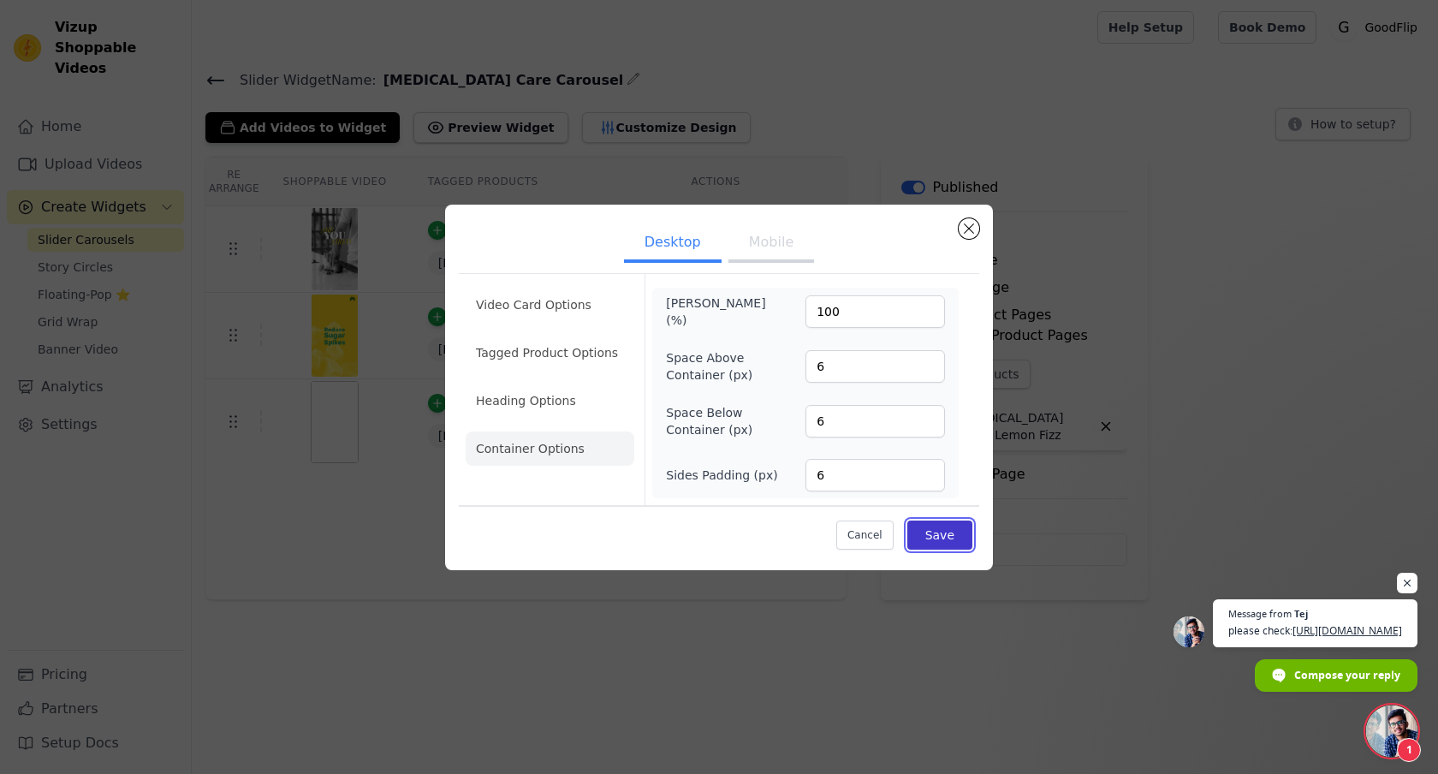
click at [938, 532] on button "Save" at bounding box center [940, 535] width 65 height 29
